Goal: Task Accomplishment & Management: Use online tool/utility

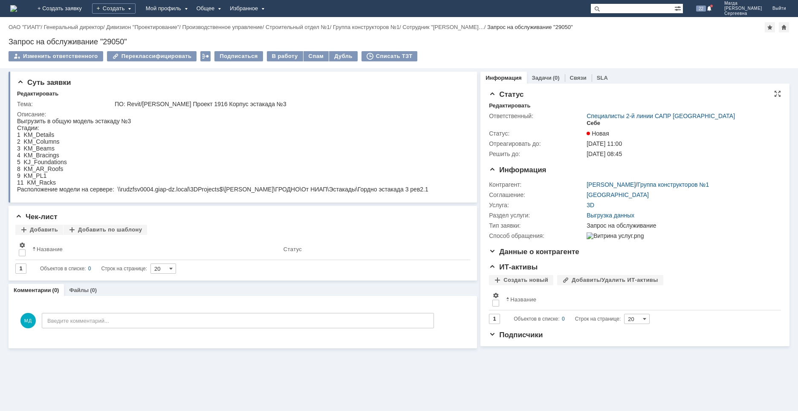
click at [311, 125] on div "Себе" at bounding box center [593, 123] width 14 height 7
click at [272, 57] on div "В работу" at bounding box center [285, 56] width 36 height 10
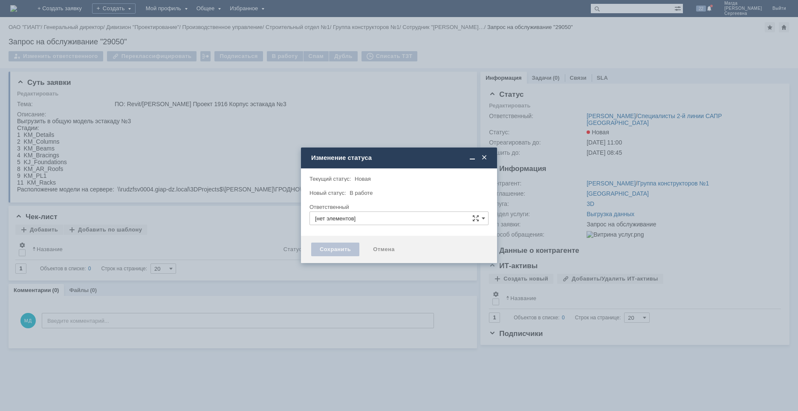
type input "[PERSON_NAME]"
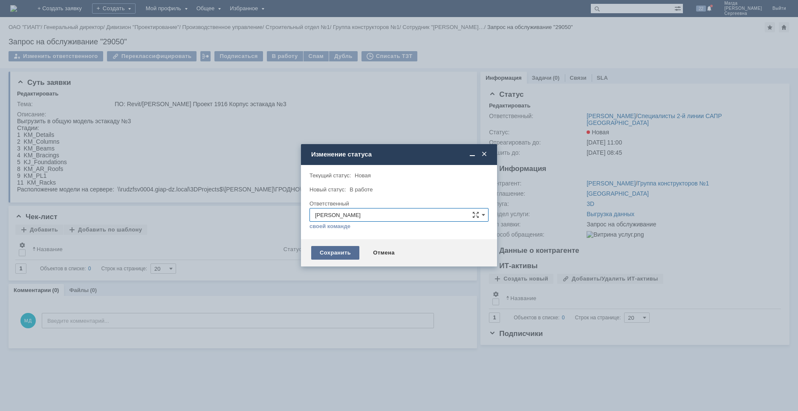
click at [325, 253] on div "Сохранить" at bounding box center [335, 253] width 48 height 14
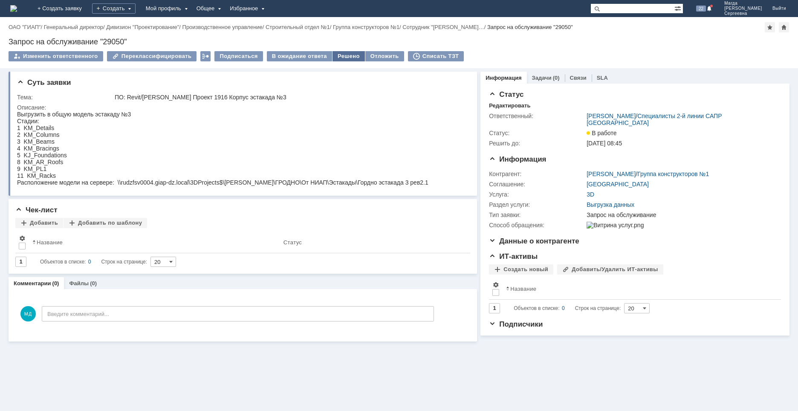
click at [345, 56] on div "Решено" at bounding box center [348, 56] width 32 height 10
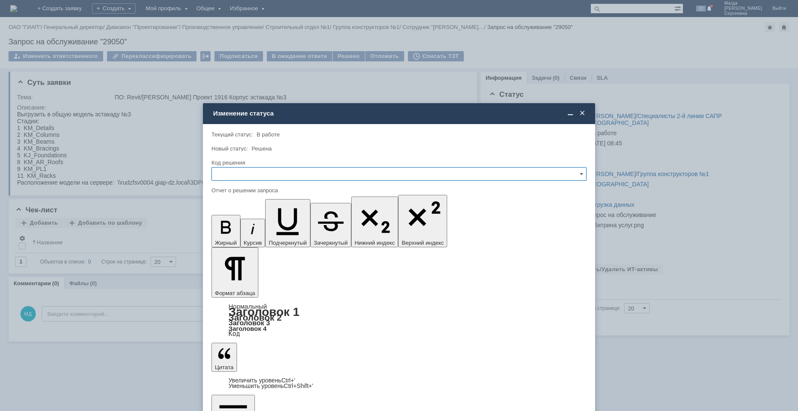
click at [277, 176] on input "text" at bounding box center [398, 174] width 375 height 14
click at [244, 231] on span "Решено" at bounding box center [399, 231] width 364 height 7
type input "Решено"
